Goal: Transaction & Acquisition: Purchase product/service

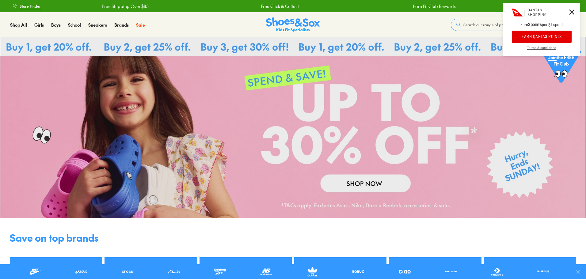
click at [550, 34] on button "EARN QANTAS POINTS" at bounding box center [541, 37] width 60 height 12
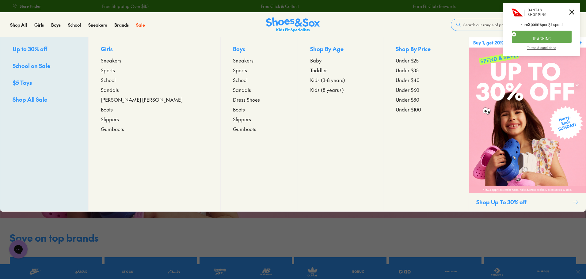
click at [117, 52] on p "Girls" at bounding box center [154, 49] width 107 height 9
click at [40, 99] on span "Shop All Sale" at bounding box center [30, 100] width 35 height 8
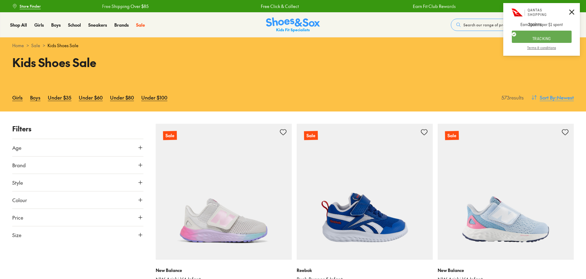
click at [560, 99] on span ": Newest" at bounding box center [564, 97] width 18 height 7
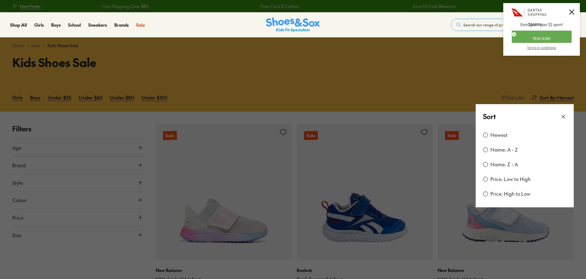
click at [511, 195] on label "Price: High to Low" at bounding box center [510, 193] width 40 height 7
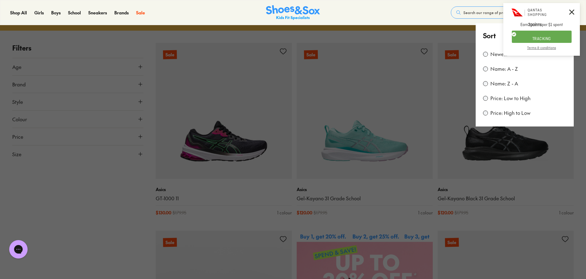
click at [571, 14] on icon at bounding box center [571, 11] width 5 height 5
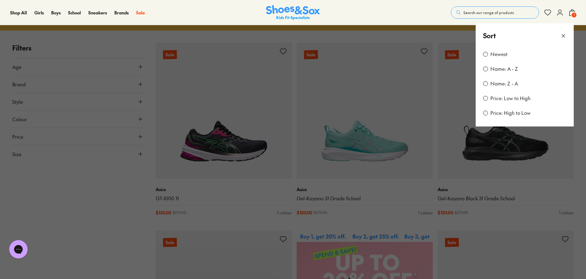
click at [562, 33] on icon at bounding box center [563, 36] width 6 height 6
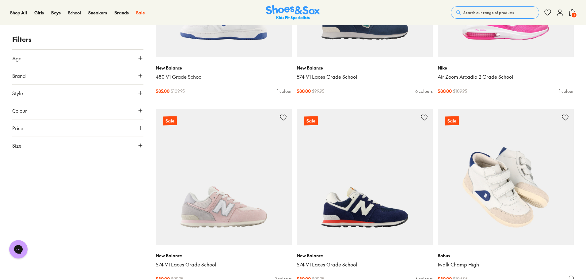
scroll to position [1735, 0]
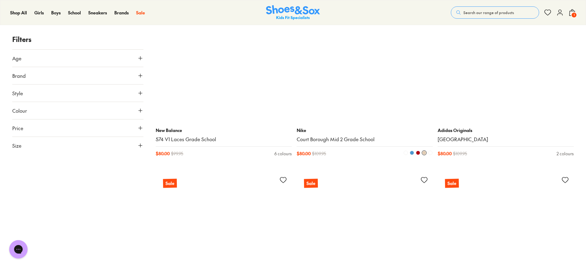
scroll to position [3297, 0]
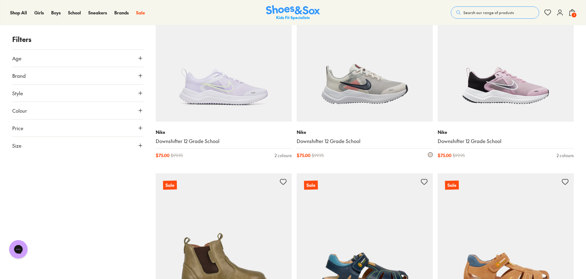
scroll to position [5103, 0]
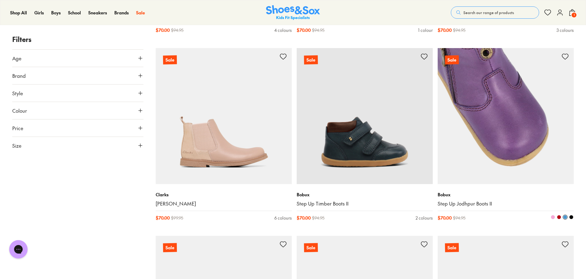
scroll to position [7768, 0]
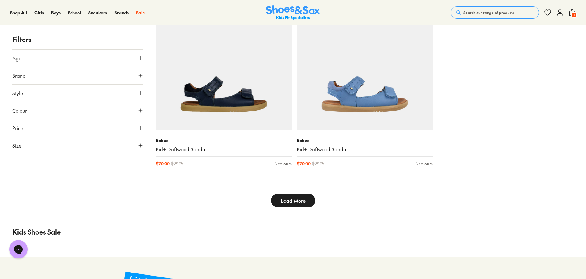
scroll to position [8105, 0]
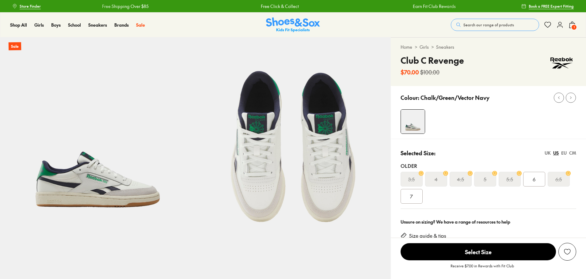
select select "*"
